Goal: Task Accomplishment & Management: Manage account settings

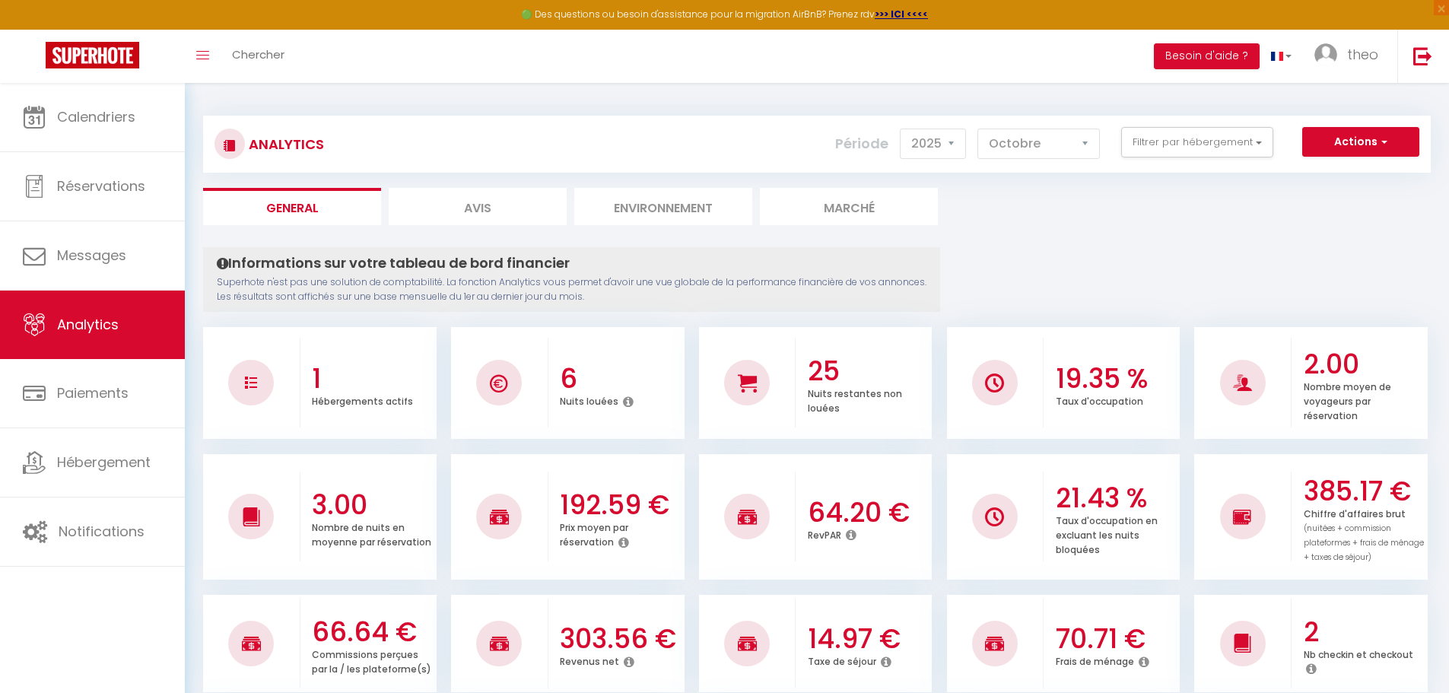
select select "2025"
select select "10"
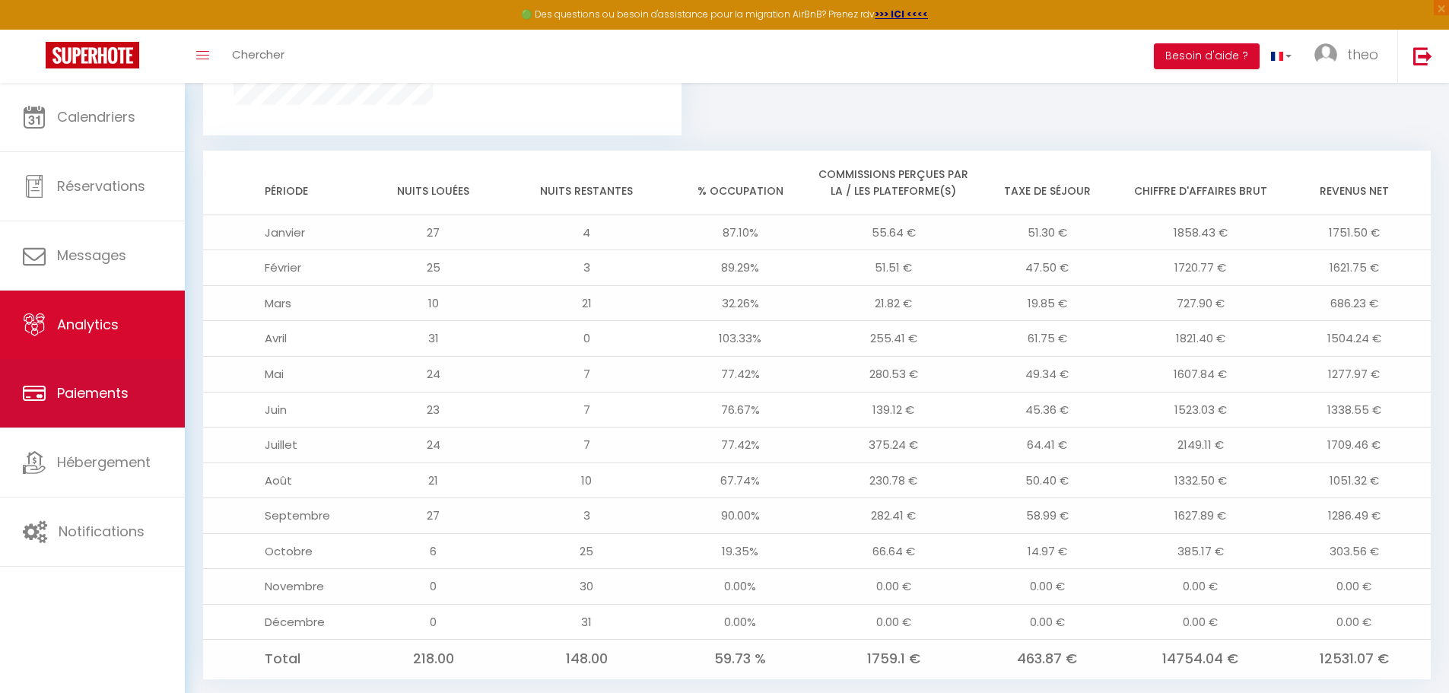
scroll to position [1139, 0]
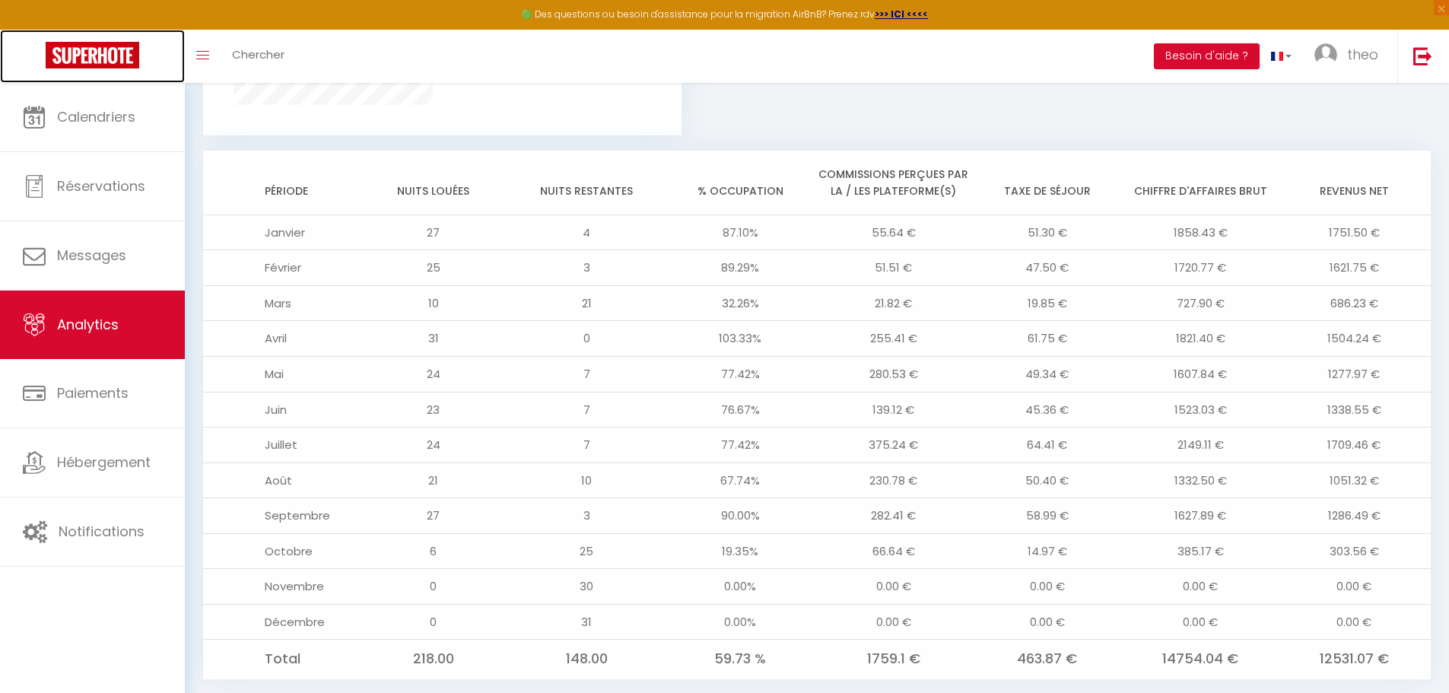
click at [83, 60] on img at bounding box center [93, 55] width 94 height 27
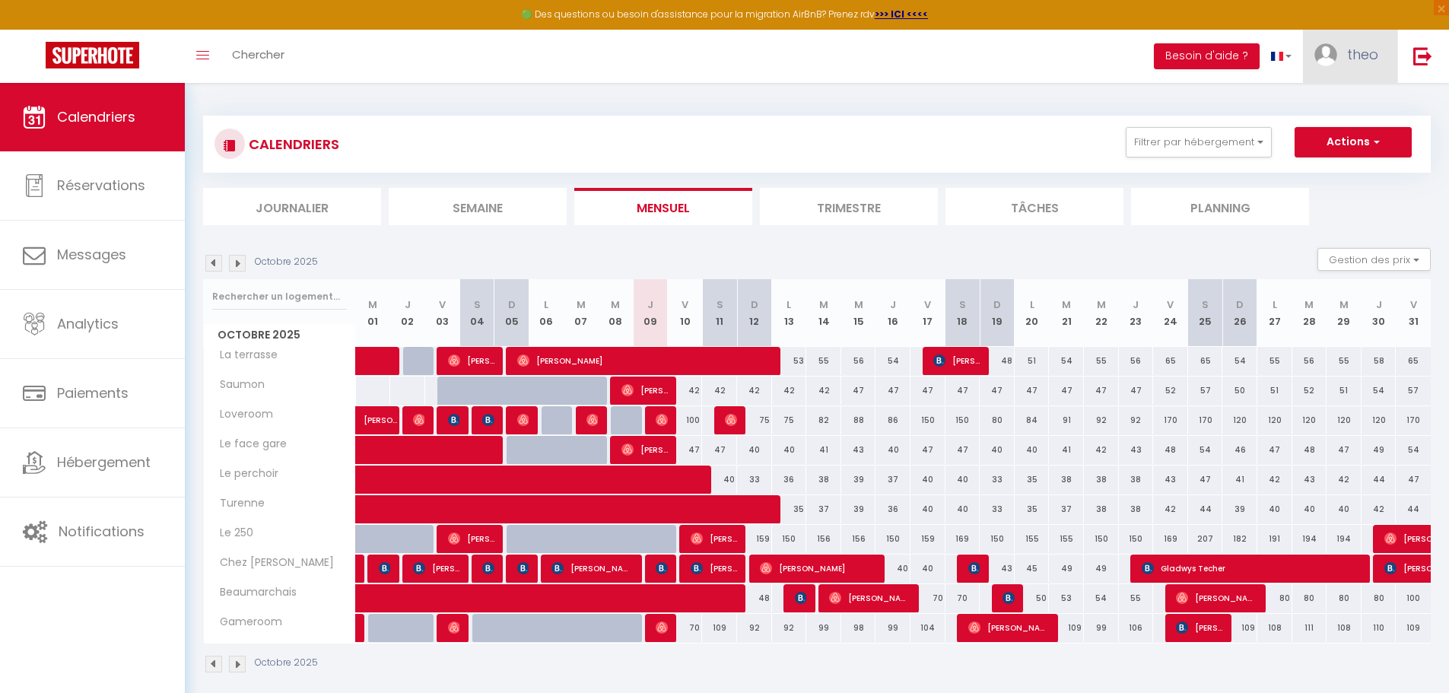
click at [1371, 65] on link "theo" at bounding box center [1350, 56] width 94 height 53
click at [1329, 140] on link "Équipe" at bounding box center [1336, 133] width 113 height 26
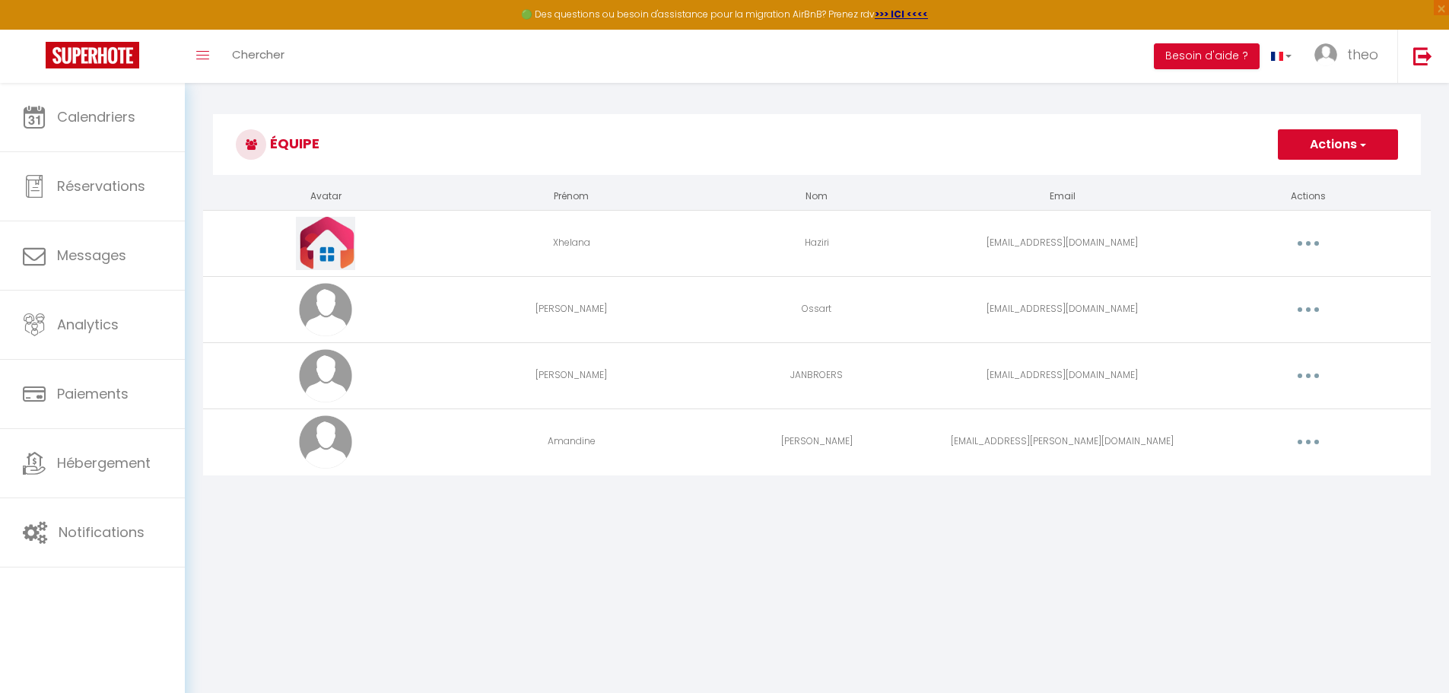
click at [1307, 437] on button "button" at bounding box center [1308, 442] width 43 height 24
click at [1267, 475] on link "Editer" at bounding box center [1268, 477] width 113 height 26
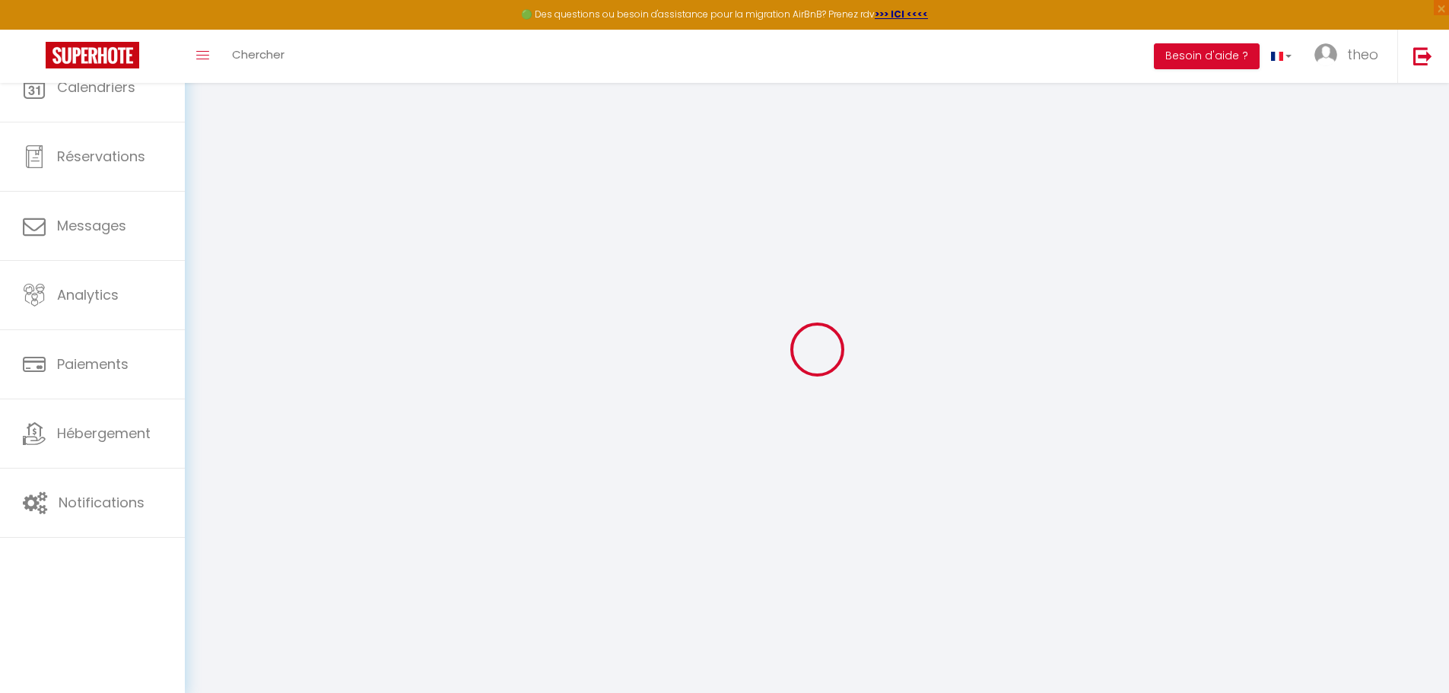
type input "Amandine"
type input "[PERSON_NAME]"
type input "[EMAIL_ADDRESS][PERSON_NAME][DOMAIN_NAME]"
type textarea "[URL][DOMAIN_NAME]"
checkbox input "true"
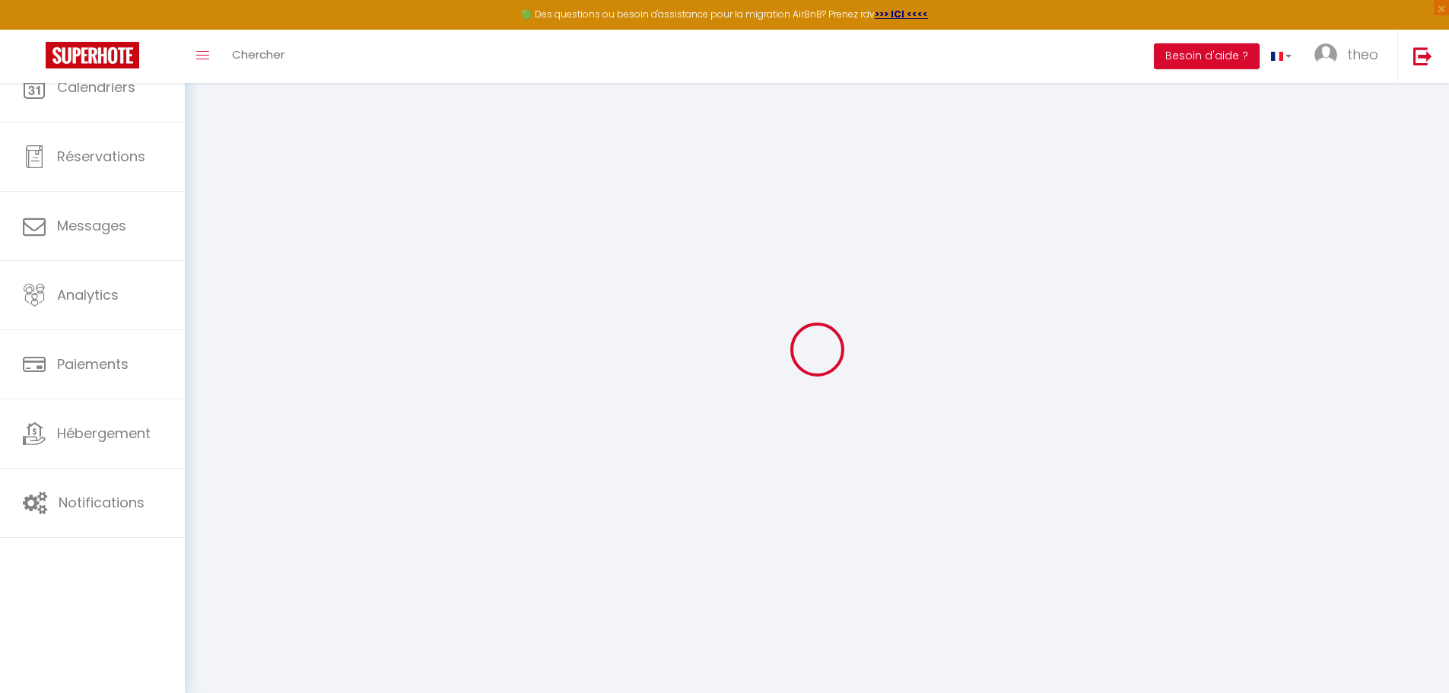
checkbox input "false"
checkbox input "true"
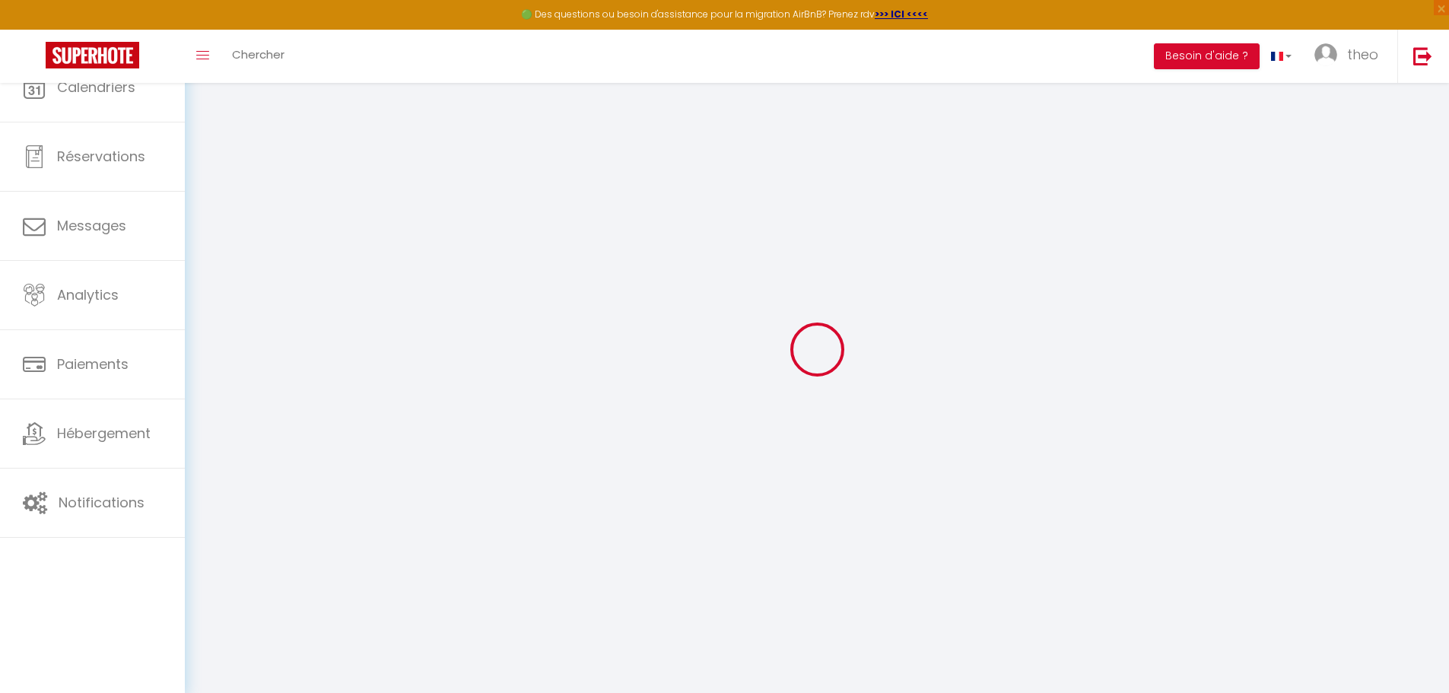
checkbox input "true"
checkbox input "false"
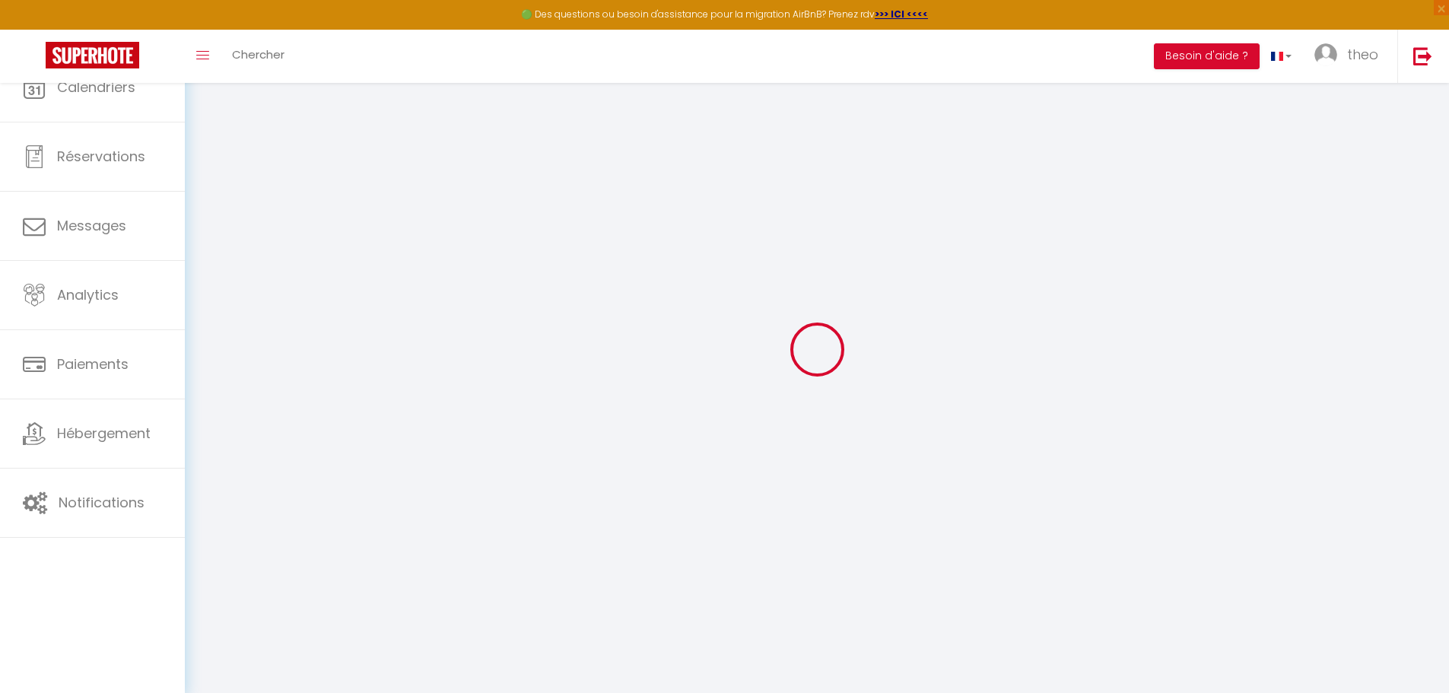
checkbox input "false"
checkbox input "true"
checkbox input "false"
select select
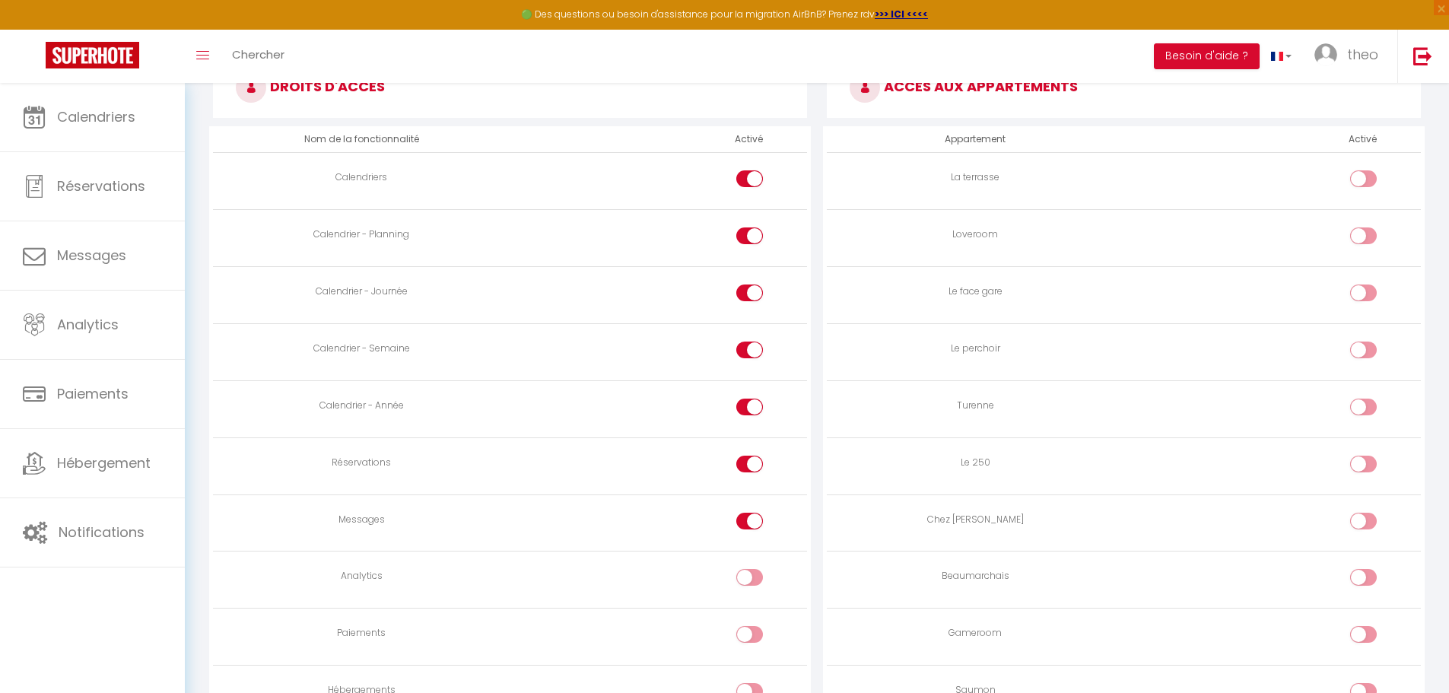
scroll to position [1021, 0]
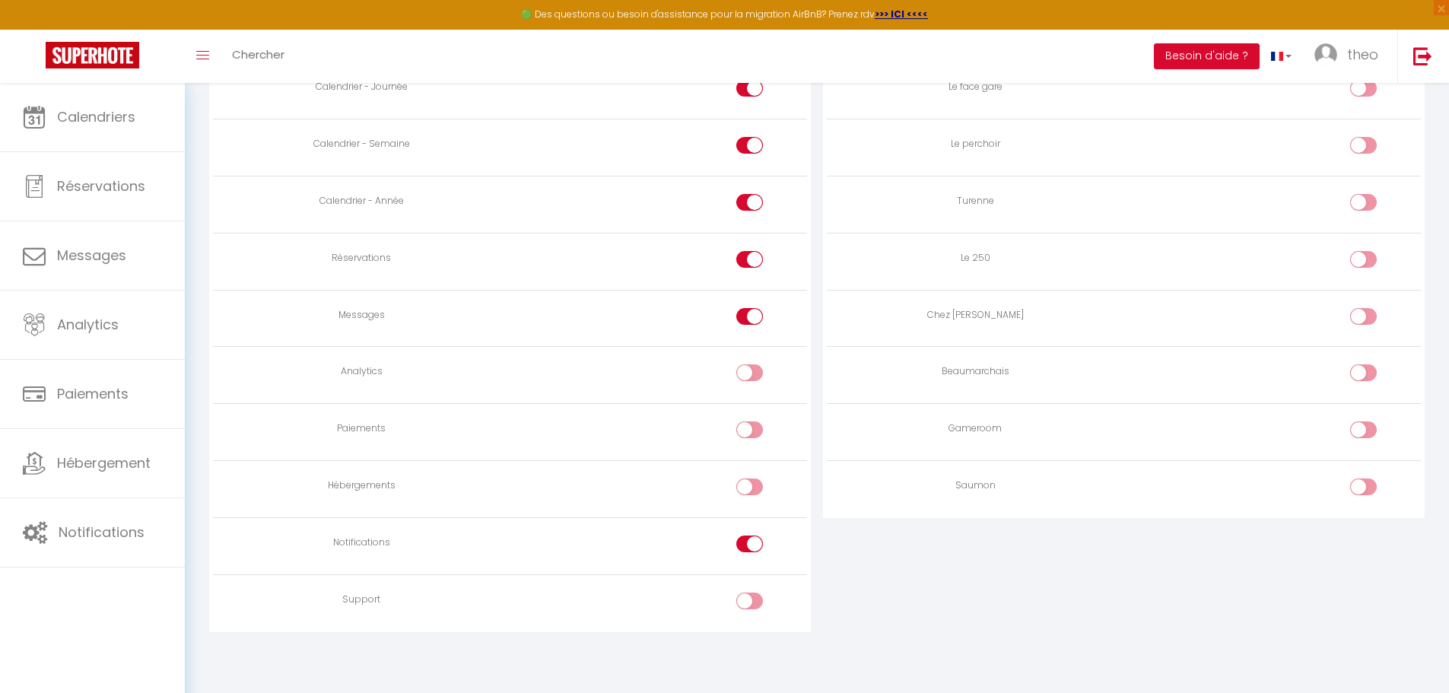
click at [1368, 494] on input "checkbox" at bounding box center [1376, 489] width 27 height 23
checkbox input "true"
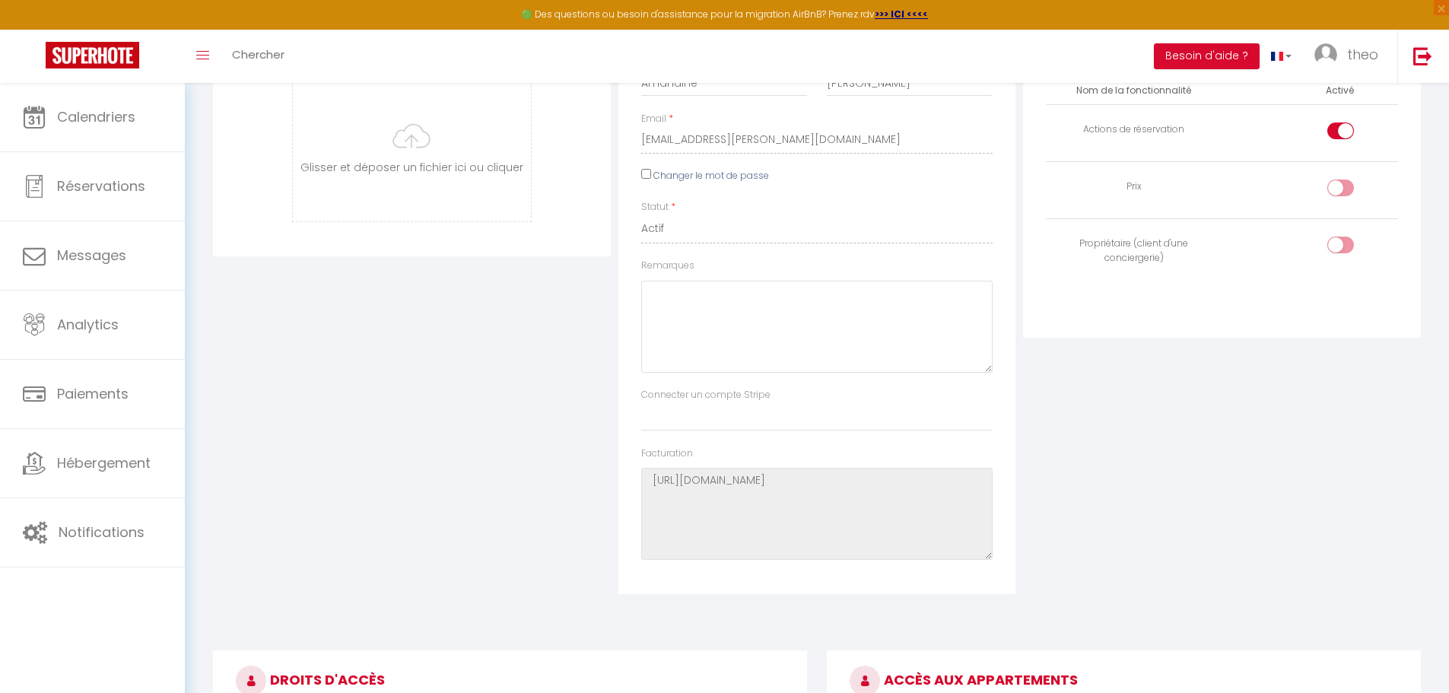
scroll to position [0, 0]
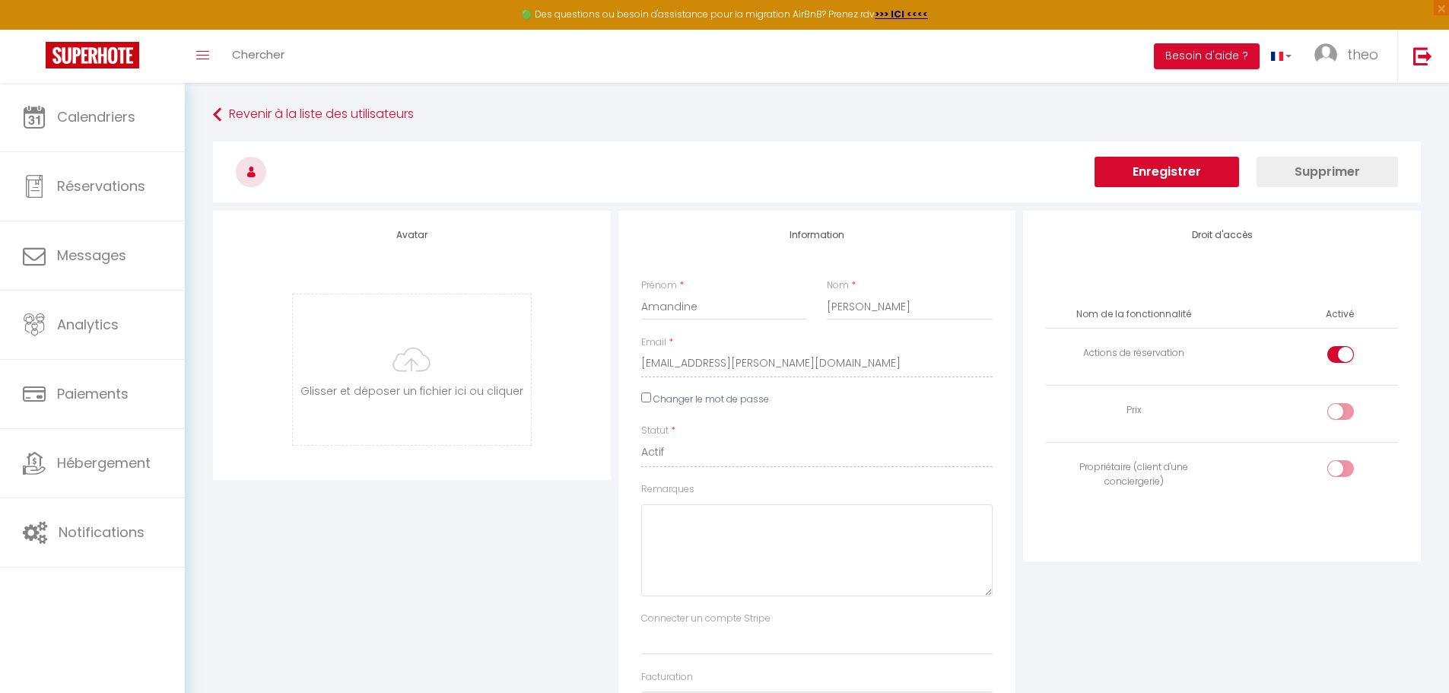
click at [1133, 171] on button "Enregistrer" at bounding box center [1166, 172] width 145 height 30
